Goal: Navigation & Orientation: Find specific page/section

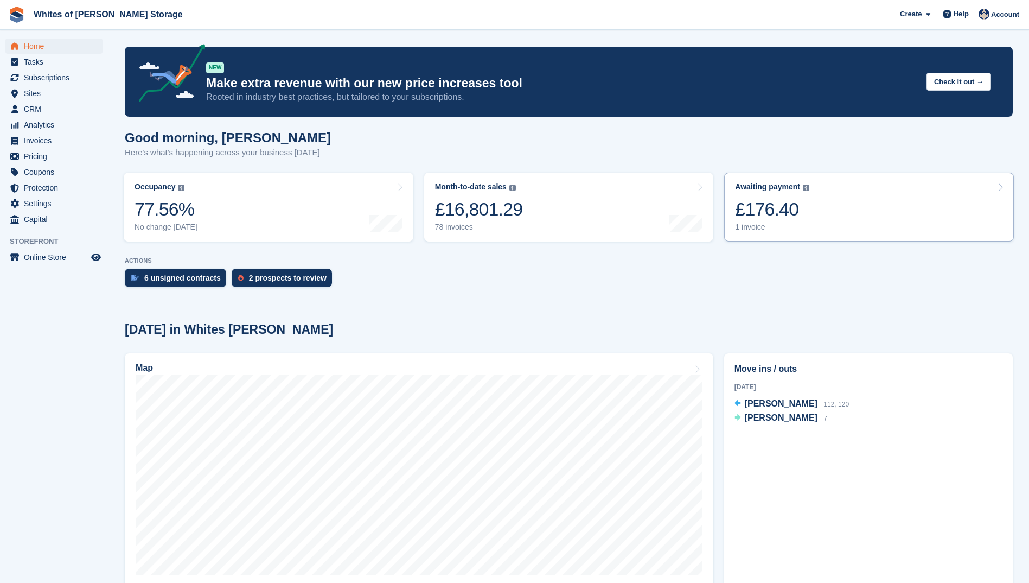
click at [743, 230] on div "1 invoice" at bounding box center [772, 226] width 74 height 9
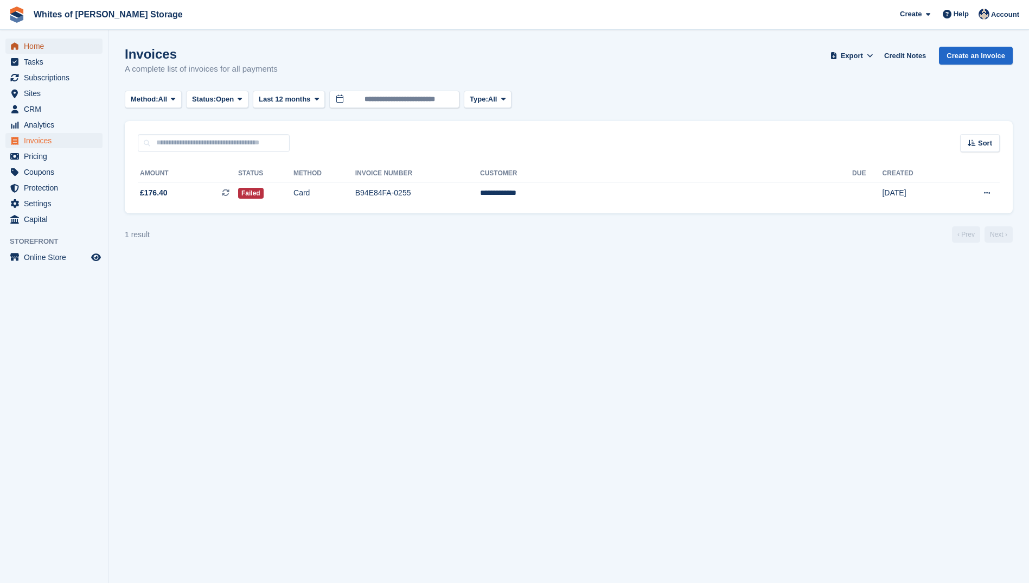
click at [29, 44] on span "Home" at bounding box center [56, 46] width 65 height 15
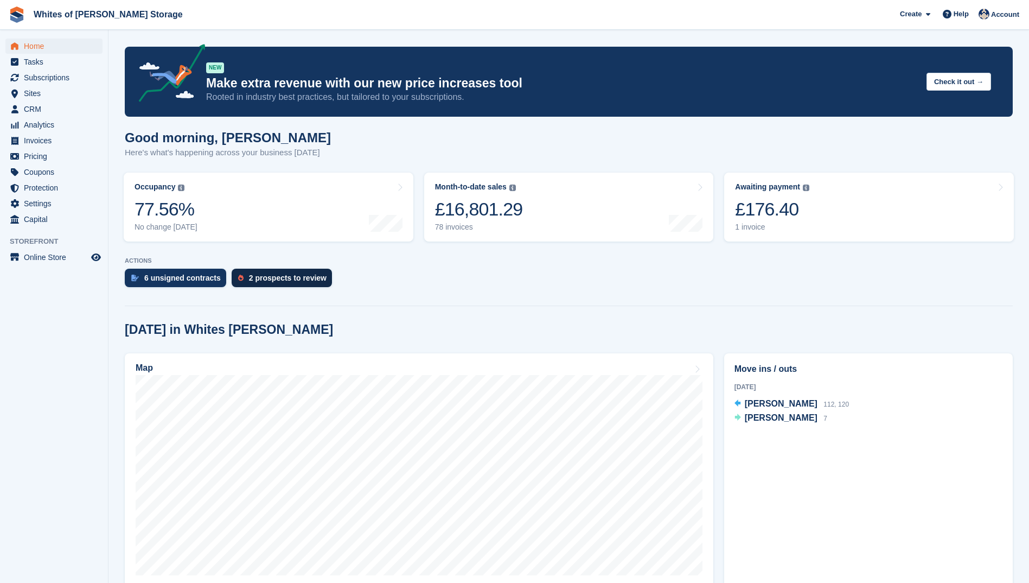
click at [239, 281] on div "2 prospects to review" at bounding box center [282, 277] width 100 height 18
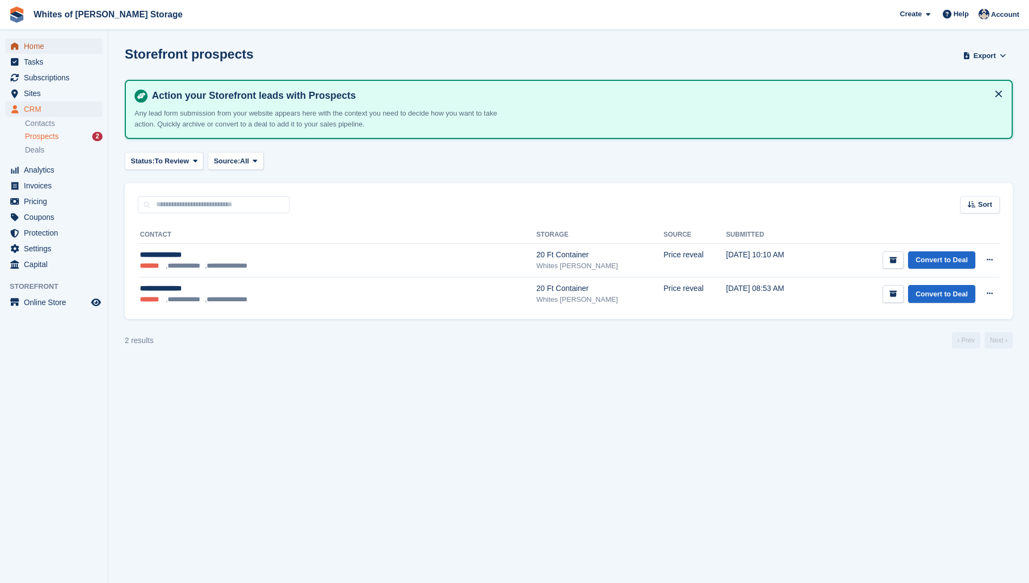
click at [29, 48] on span "Home" at bounding box center [56, 46] width 65 height 15
